Goal: Find specific page/section: Find specific page/section

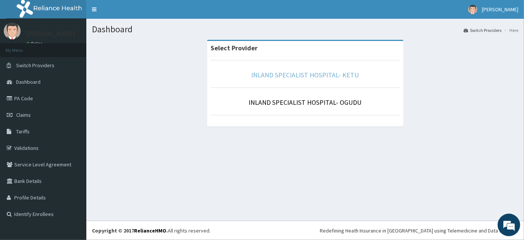
click at [326, 78] on link "INLAND SPECIALIST HOSPITAL- KETU" at bounding box center [306, 75] width 108 height 9
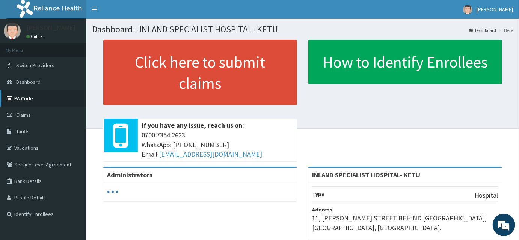
click at [28, 100] on link "PA Code" at bounding box center [43, 98] width 86 height 17
